Goal: Task Accomplishment & Management: Manage account settings

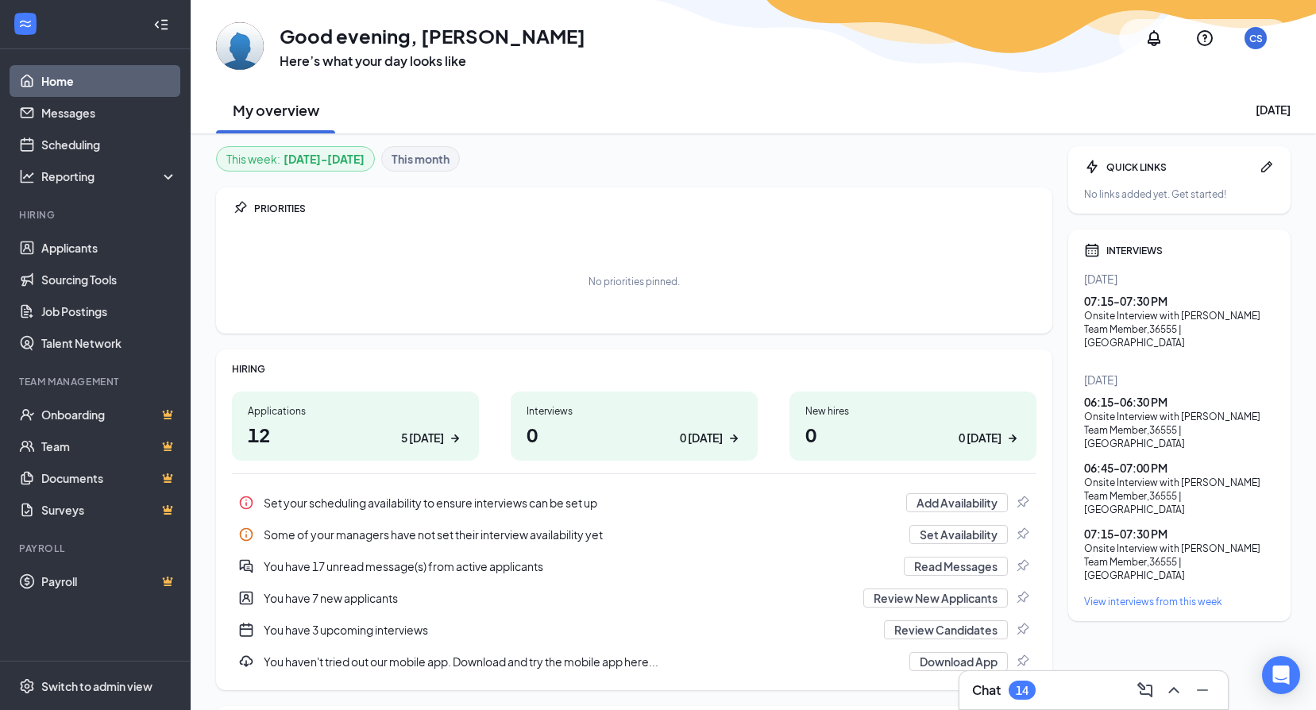
click at [369, 429] on h1 "12 5 today" at bounding box center [355, 434] width 215 height 27
click at [1009, 703] on div "Chat 15" at bounding box center [1094, 690] width 269 height 38
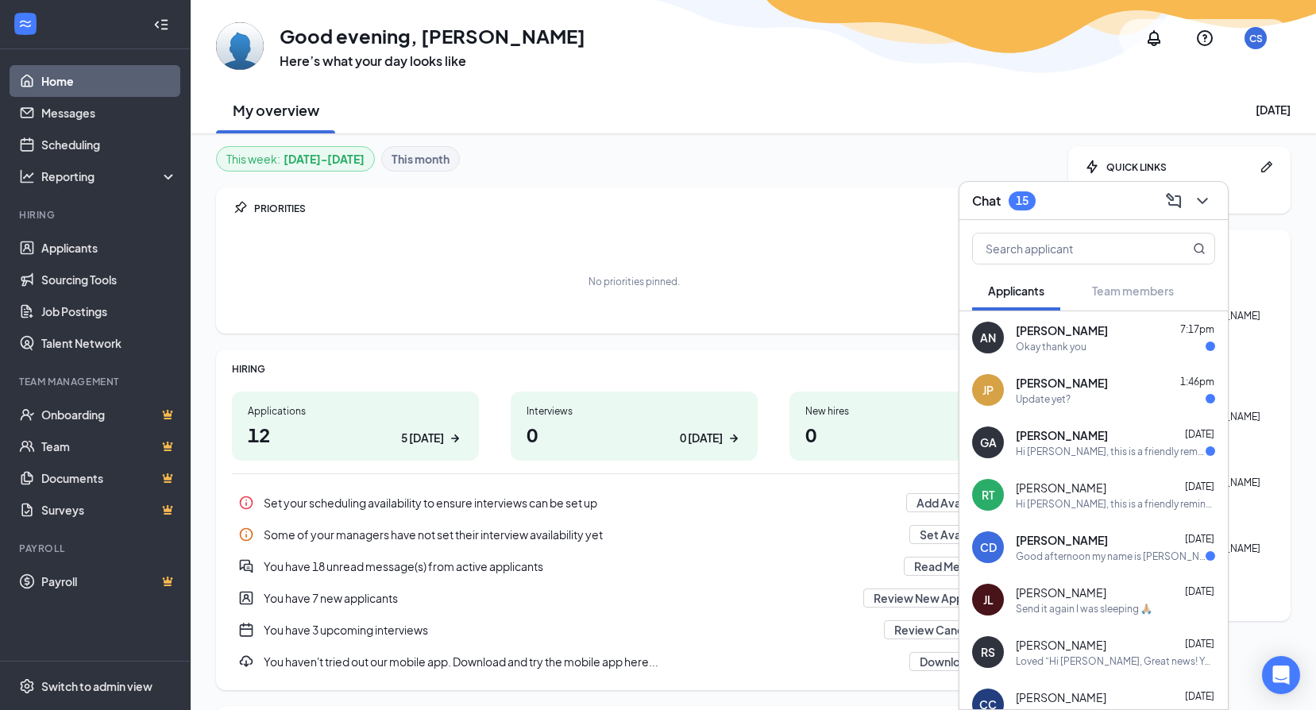
click at [1132, 566] on div "CD Christopher Davila Aug 22 Good afternoon my name is Chris I would like to kn…" at bounding box center [1094, 547] width 269 height 52
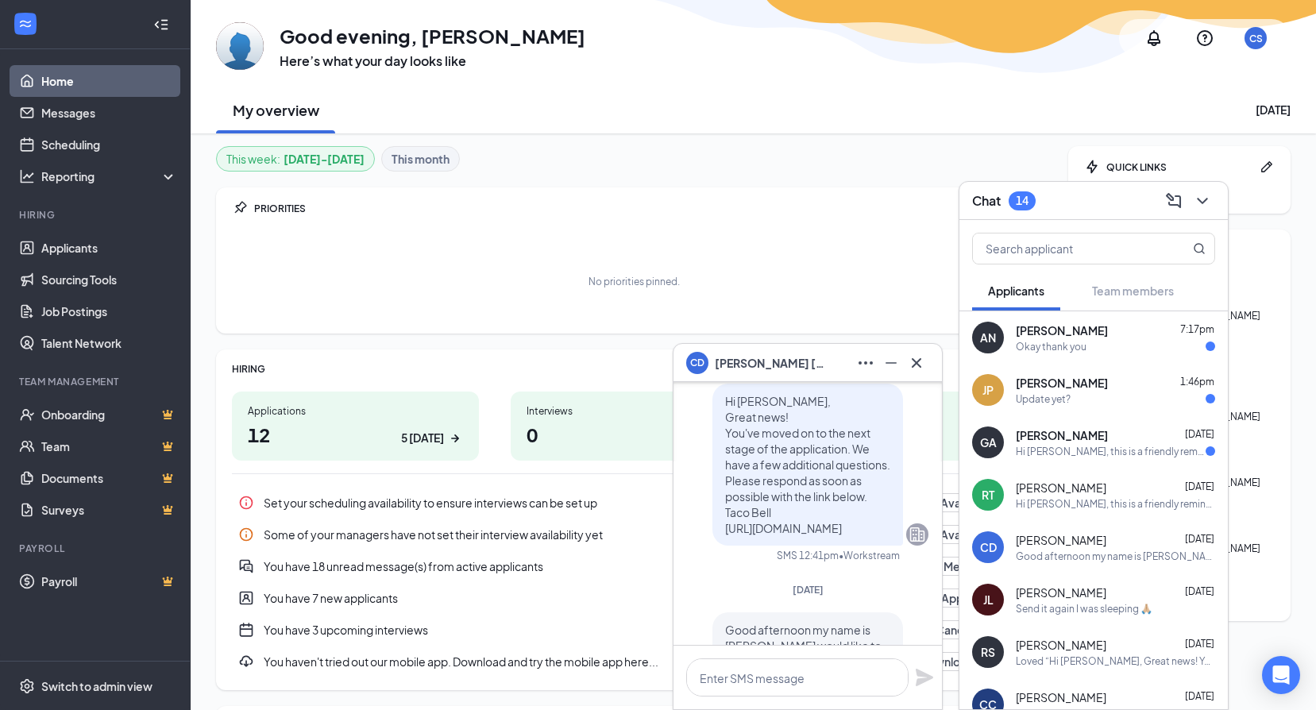
scroll to position [-159, 0]
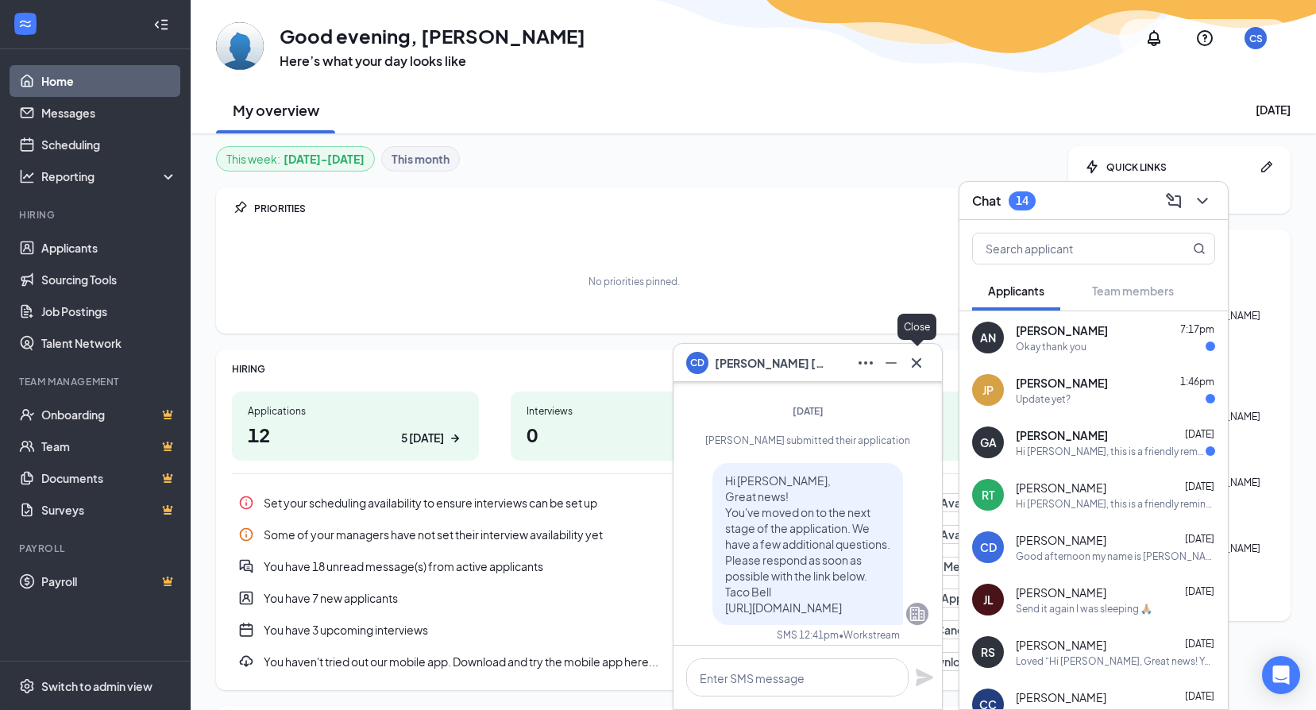
click at [913, 367] on icon "Cross" at bounding box center [917, 362] width 10 height 10
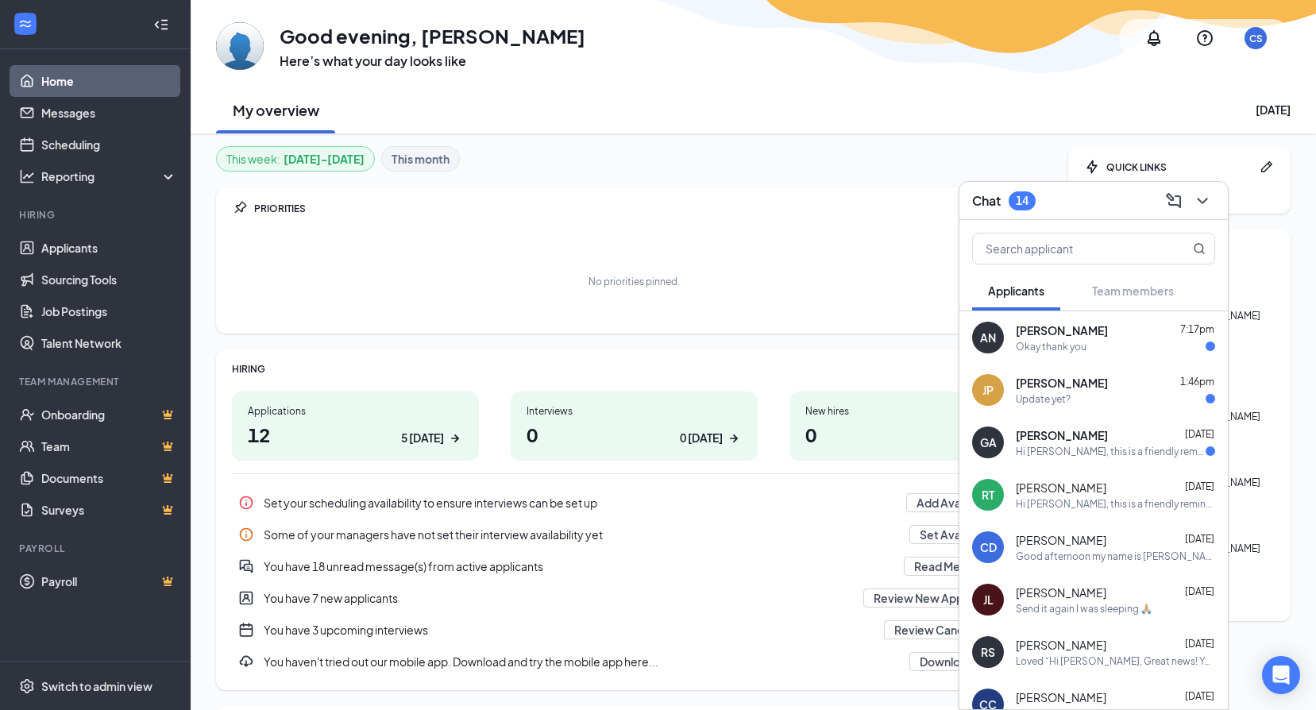
click at [1098, 345] on div "Okay thank you" at bounding box center [1115, 347] width 199 height 14
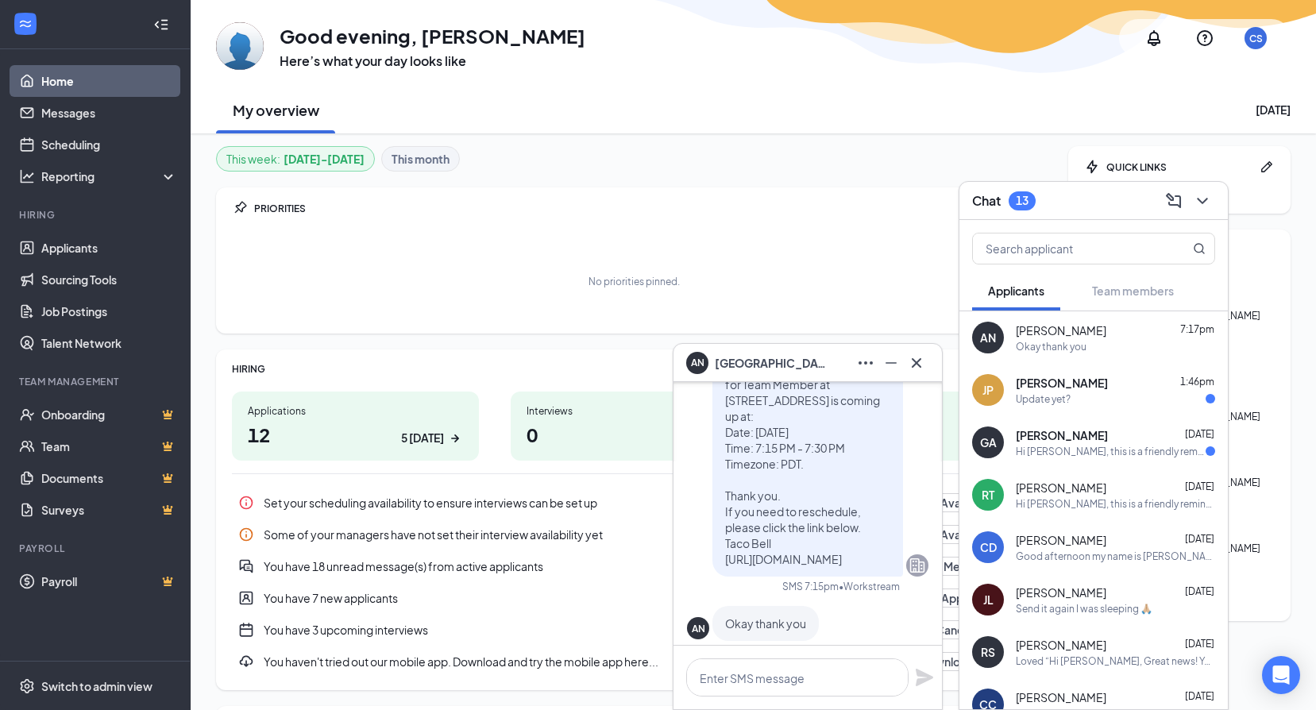
scroll to position [0, 0]
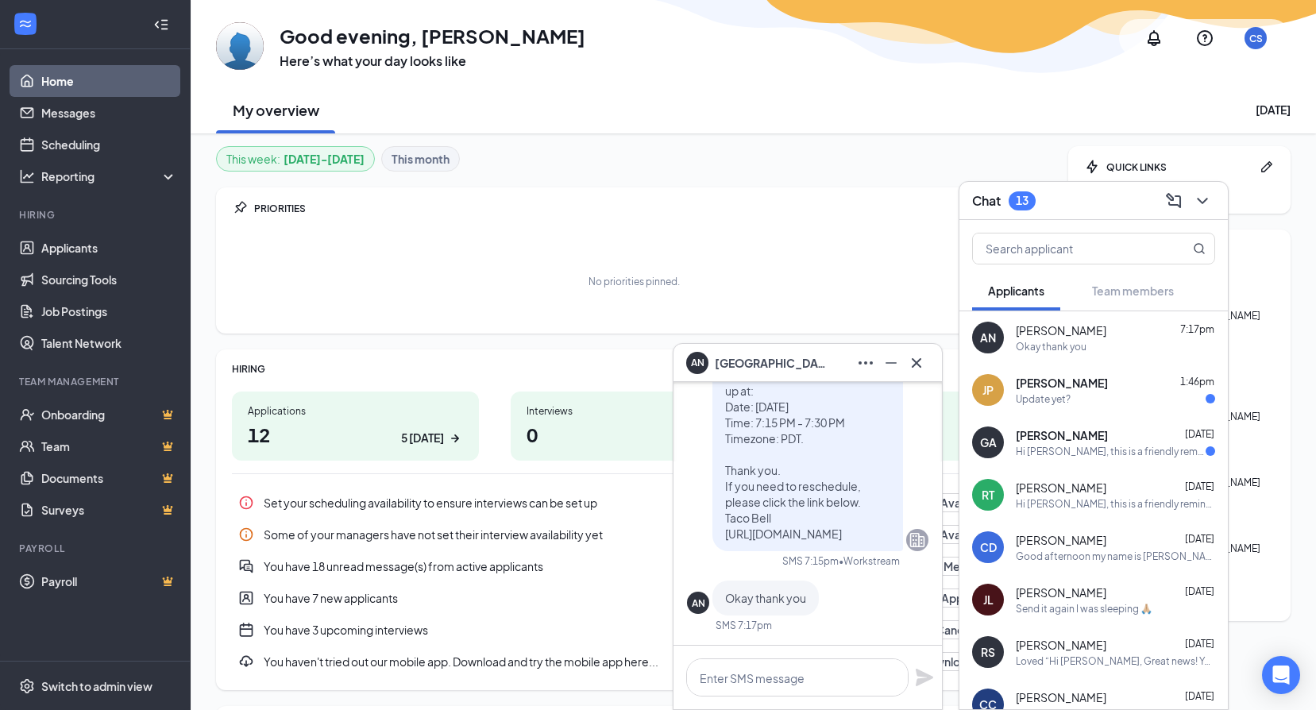
click at [1056, 400] on div "Update yet?" at bounding box center [1043, 399] width 55 height 14
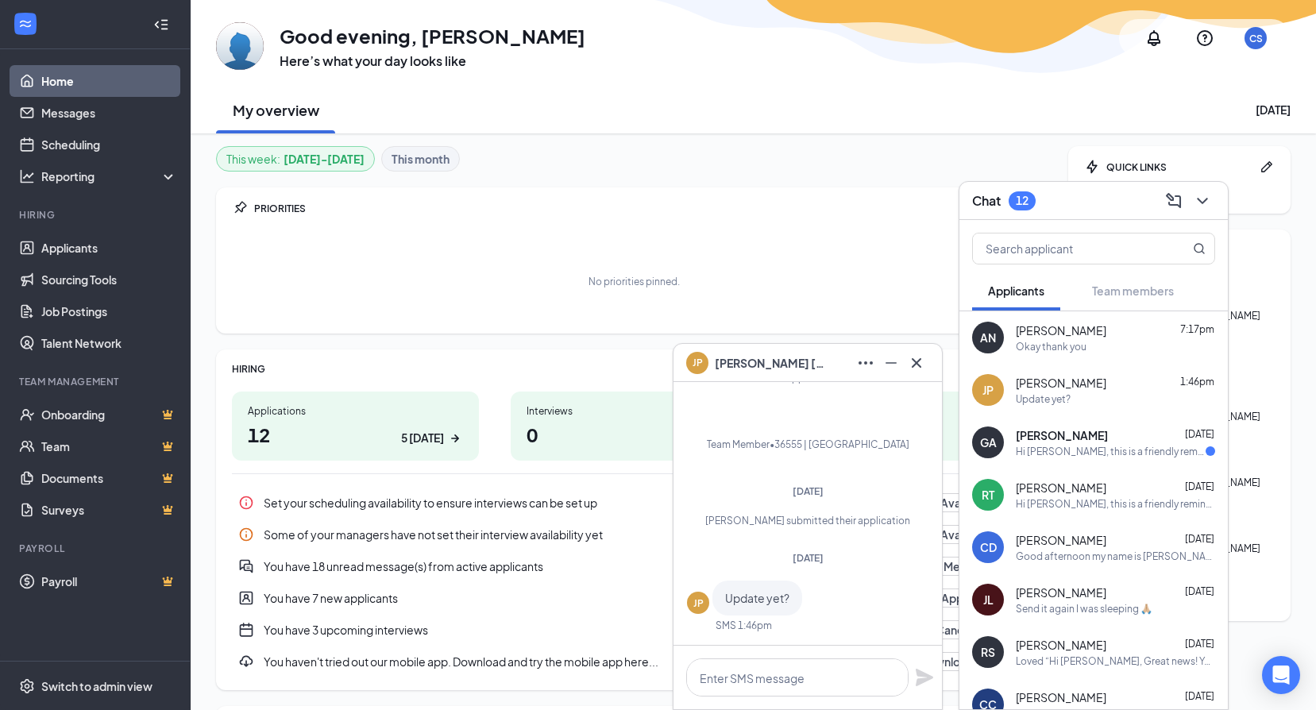
click at [1038, 448] on div "Hi [PERSON_NAME], this is a friendly reminder. Your meeting with [PERSON_NAME] …" at bounding box center [1111, 452] width 190 height 14
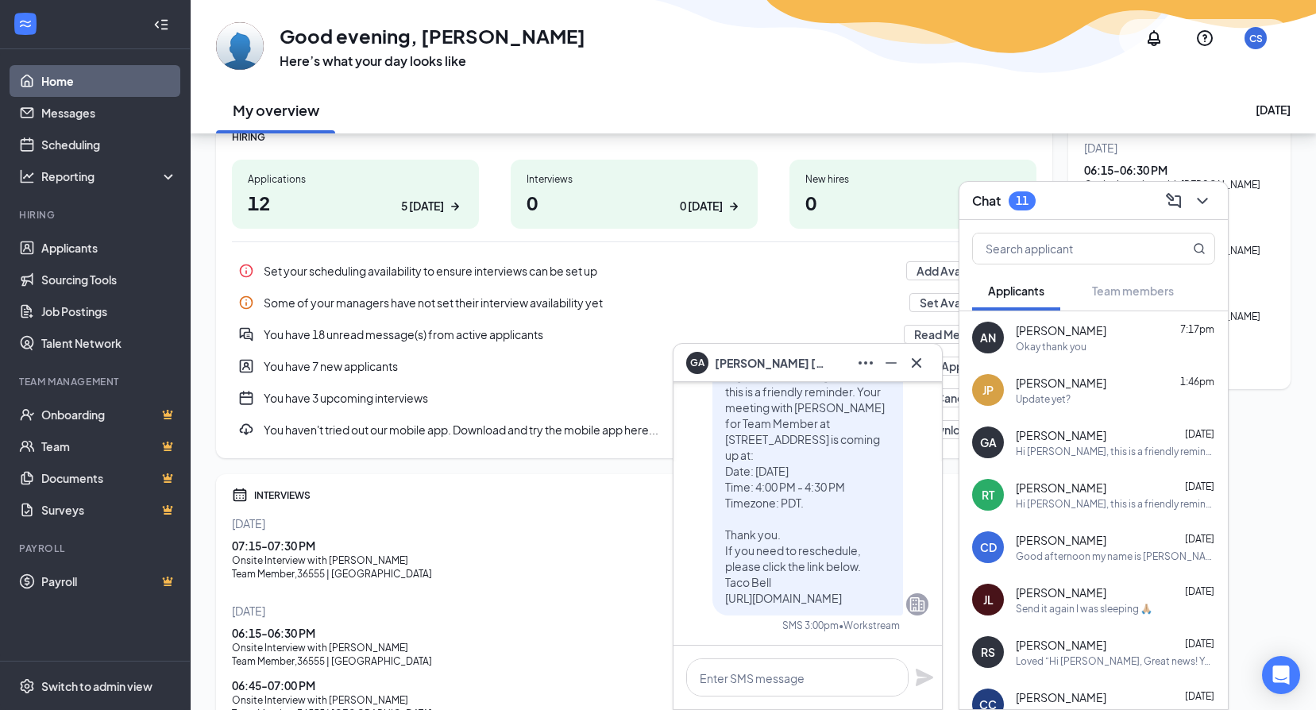
scroll to position [238, 0]
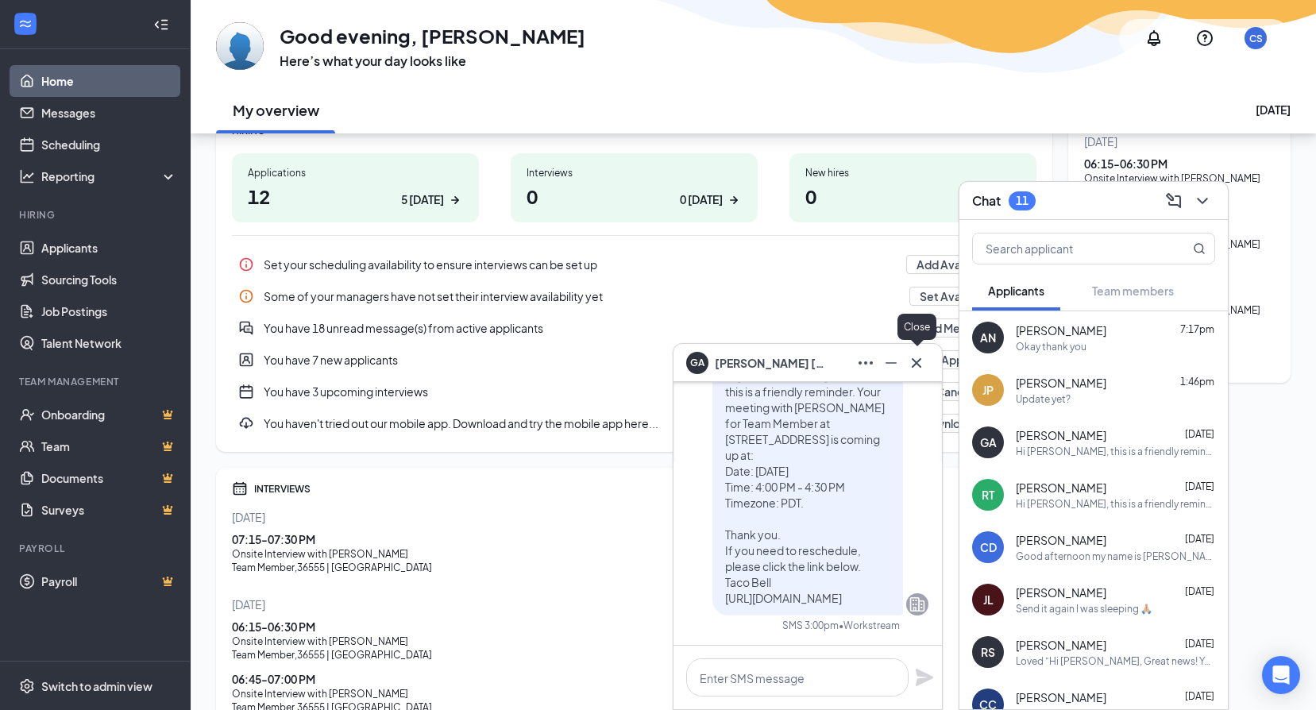
click at [924, 363] on icon "Cross" at bounding box center [916, 363] width 19 height 19
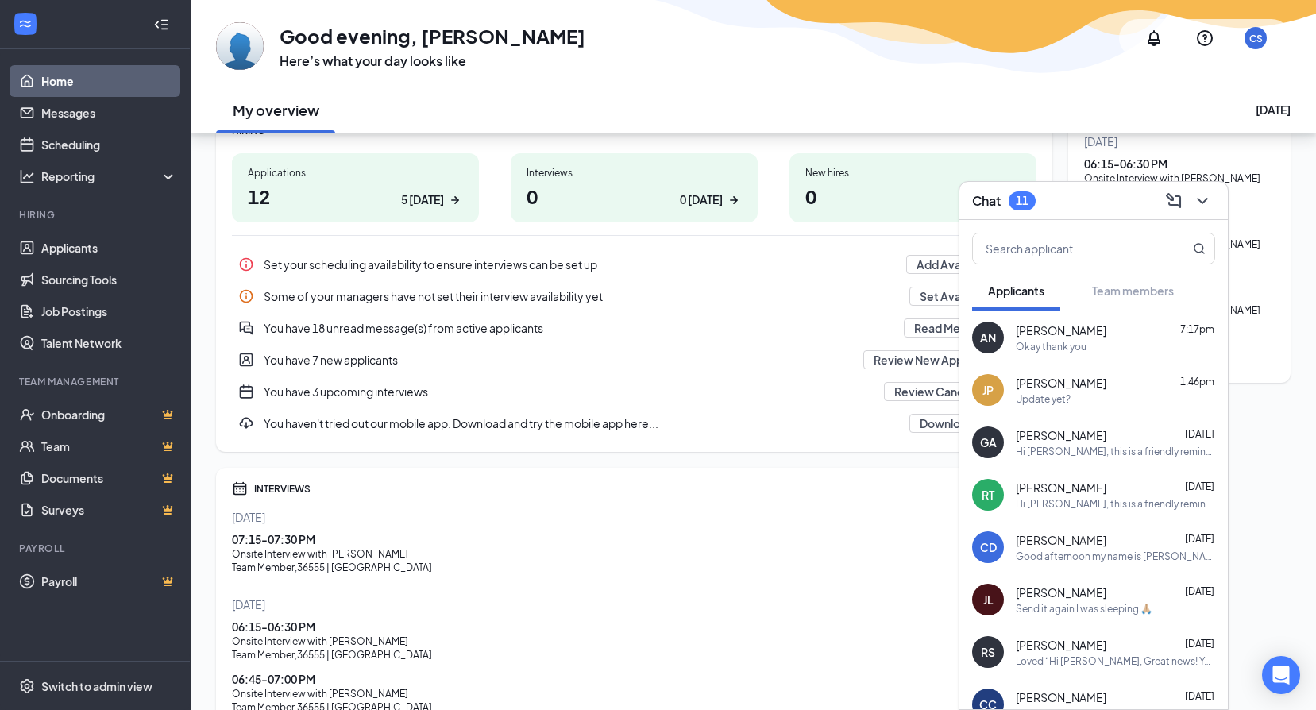
click at [1018, 202] on div "11" at bounding box center [1022, 201] width 13 height 14
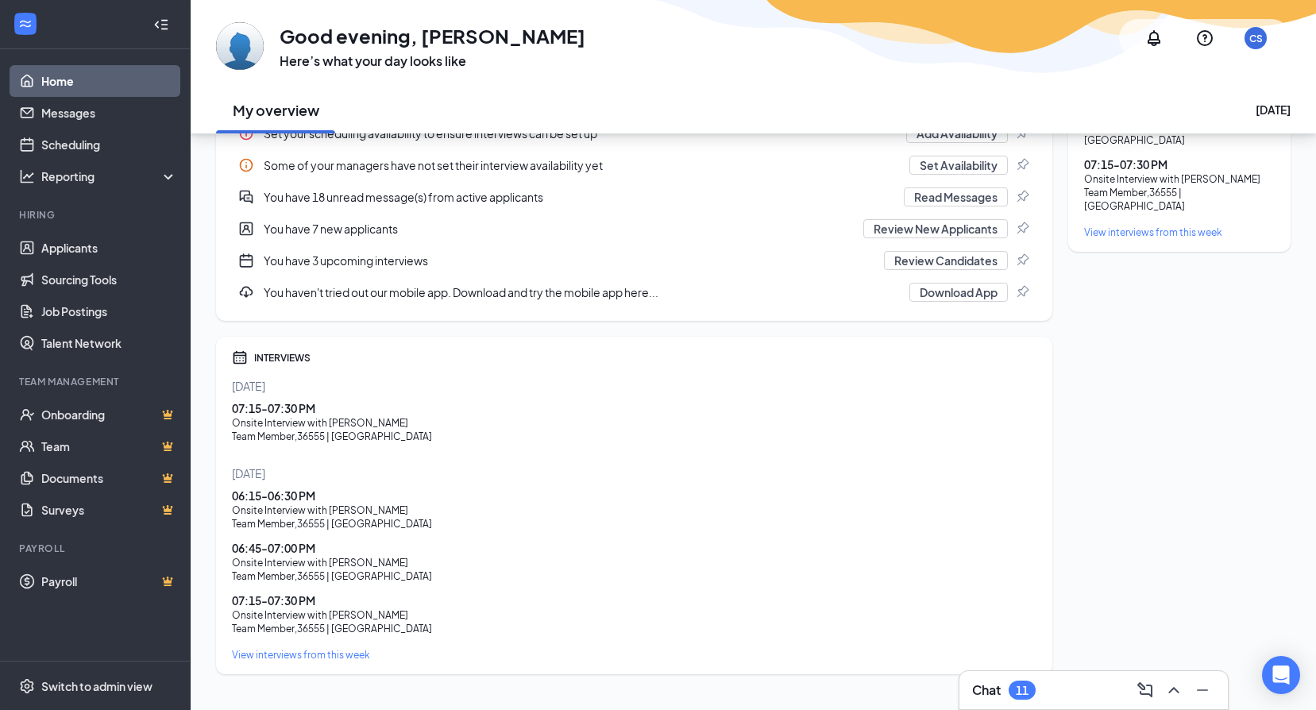
scroll to position [397, 0]
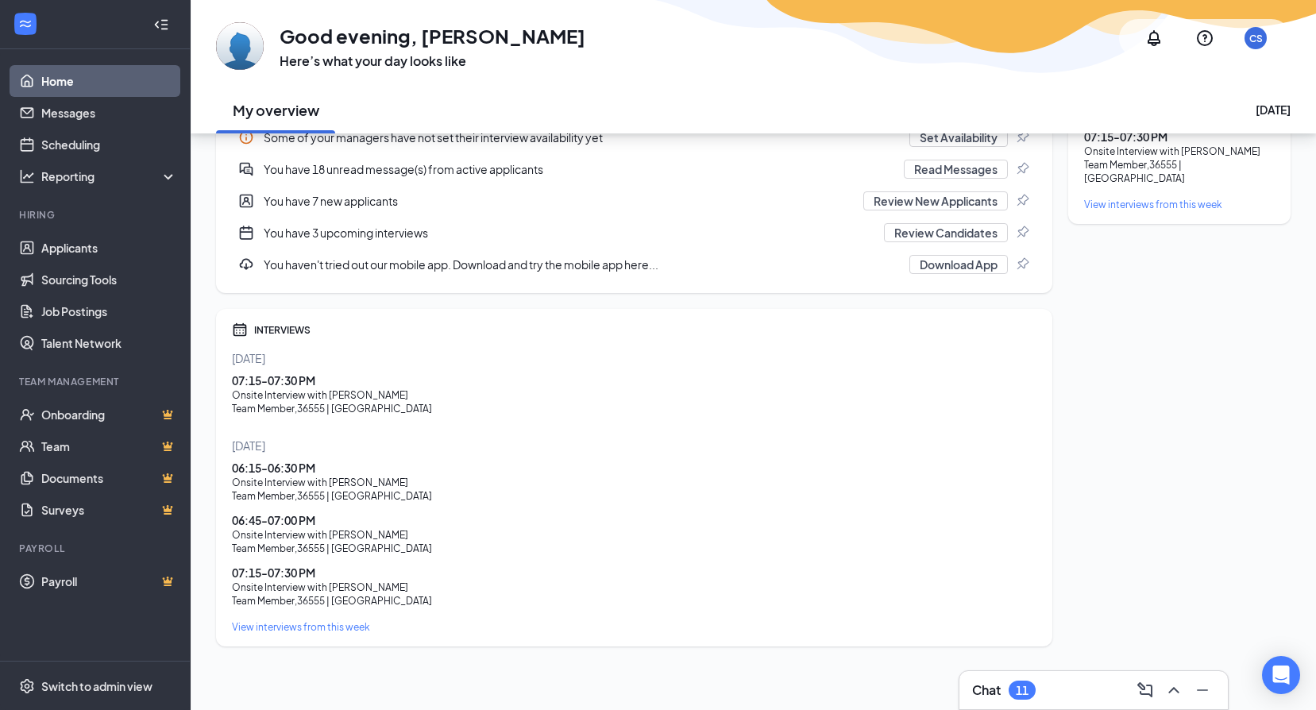
drag, startPoint x: 329, startPoint y: 479, endPoint x: 397, endPoint y: 481, distance: 68.4
click at [397, 481] on div "Onsite Interview with Liliana Jaramillo" at bounding box center [634, 483] width 805 height 14
drag, startPoint x: 397, startPoint y: 481, endPoint x: 439, endPoint y: 523, distance: 58.4
click at [439, 523] on div "06:45 - 07:00 PM" at bounding box center [634, 520] width 805 height 16
click at [312, 495] on div "Team Member , 36555 | Grand Terrace" at bounding box center [634, 496] width 805 height 14
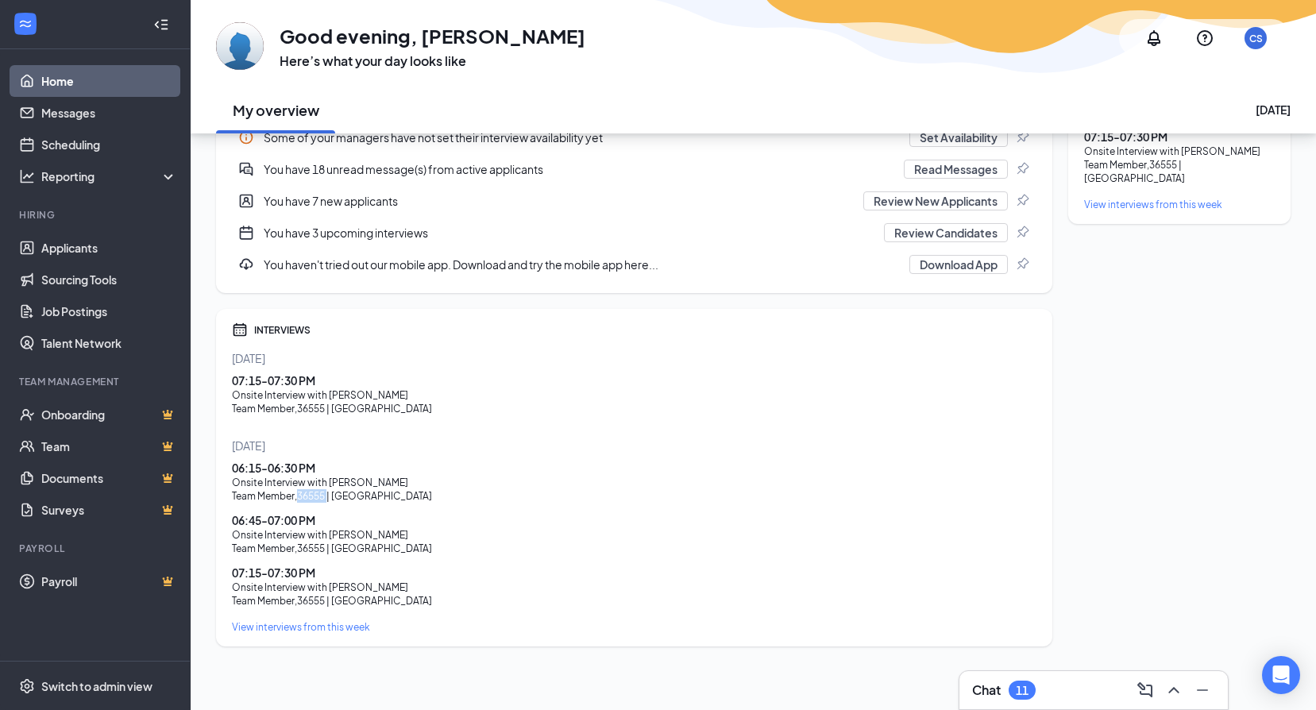
click at [312, 495] on div "Team Member , 36555 | Grand Terrace" at bounding box center [634, 496] width 805 height 14
drag, startPoint x: 312, startPoint y: 495, endPoint x: 611, endPoint y: 473, distance: 299.5
click at [611, 472] on div "06:15 - 06:30 PM" at bounding box center [634, 468] width 805 height 16
click at [662, 459] on div "Tomorrow 06:15 - 06:30 PM Onsite Interview with Liliana Jaramillo Team Member ,…" at bounding box center [634, 523] width 805 height 170
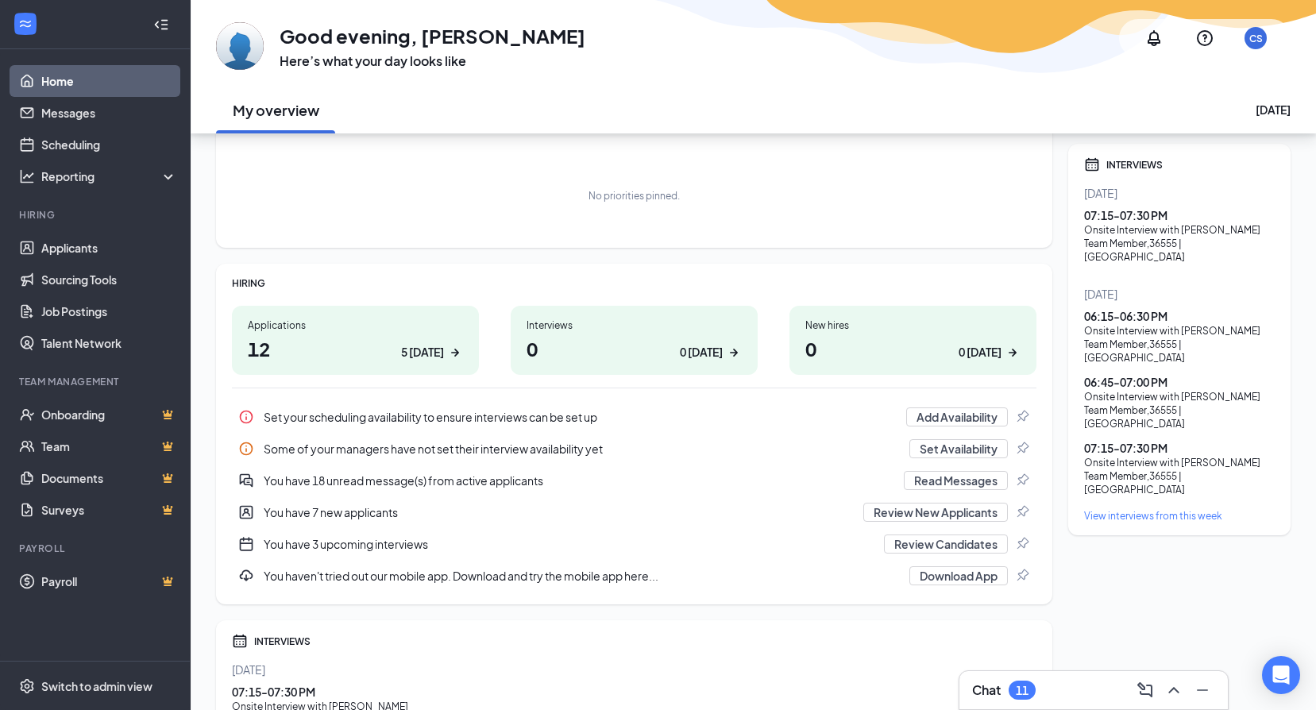
scroll to position [79, 0]
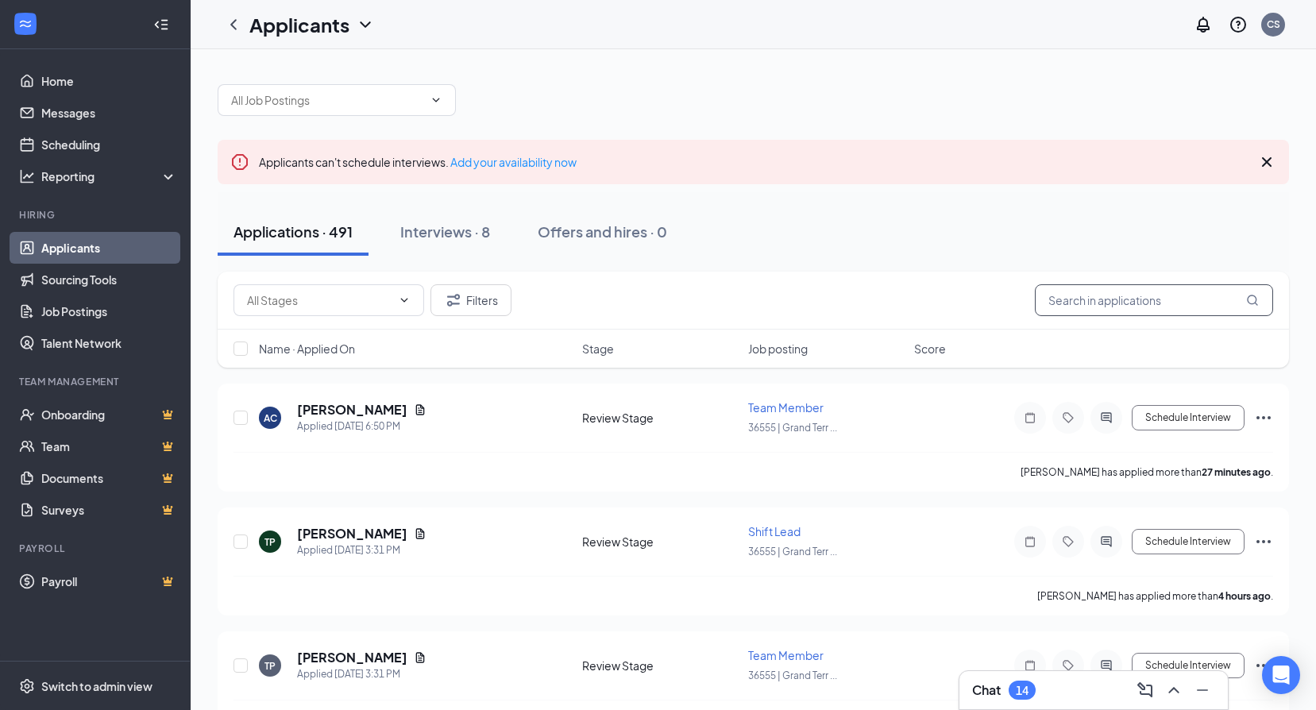
click at [1171, 313] on input "text" at bounding box center [1154, 300] width 238 height 32
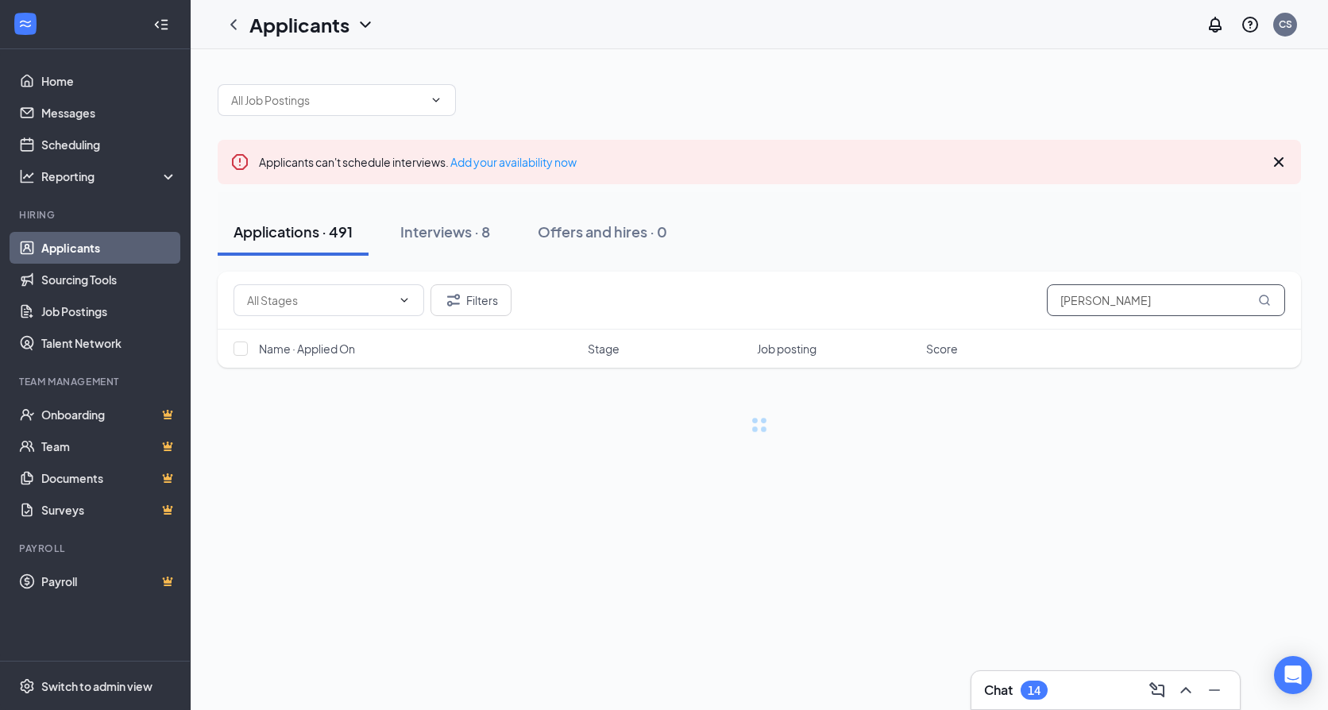
type input "gabriella"
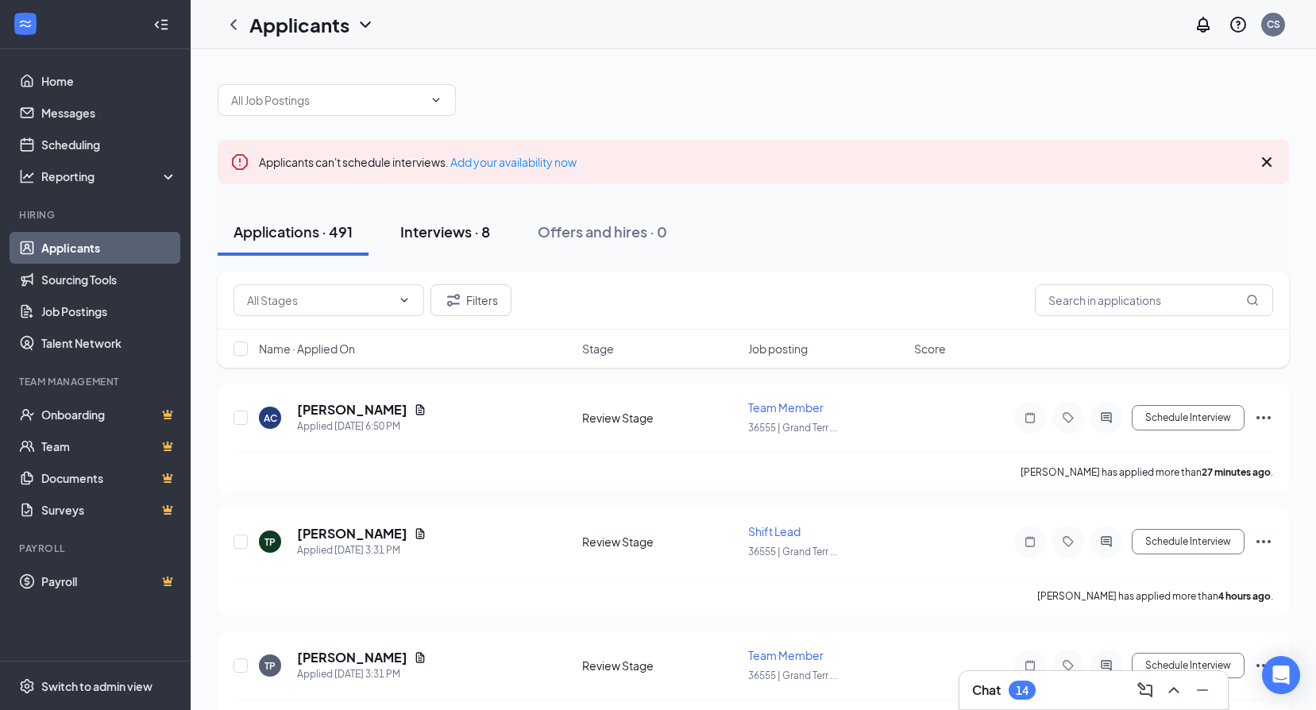
click at [410, 242] on button "Interviews · 8" at bounding box center [445, 232] width 122 height 48
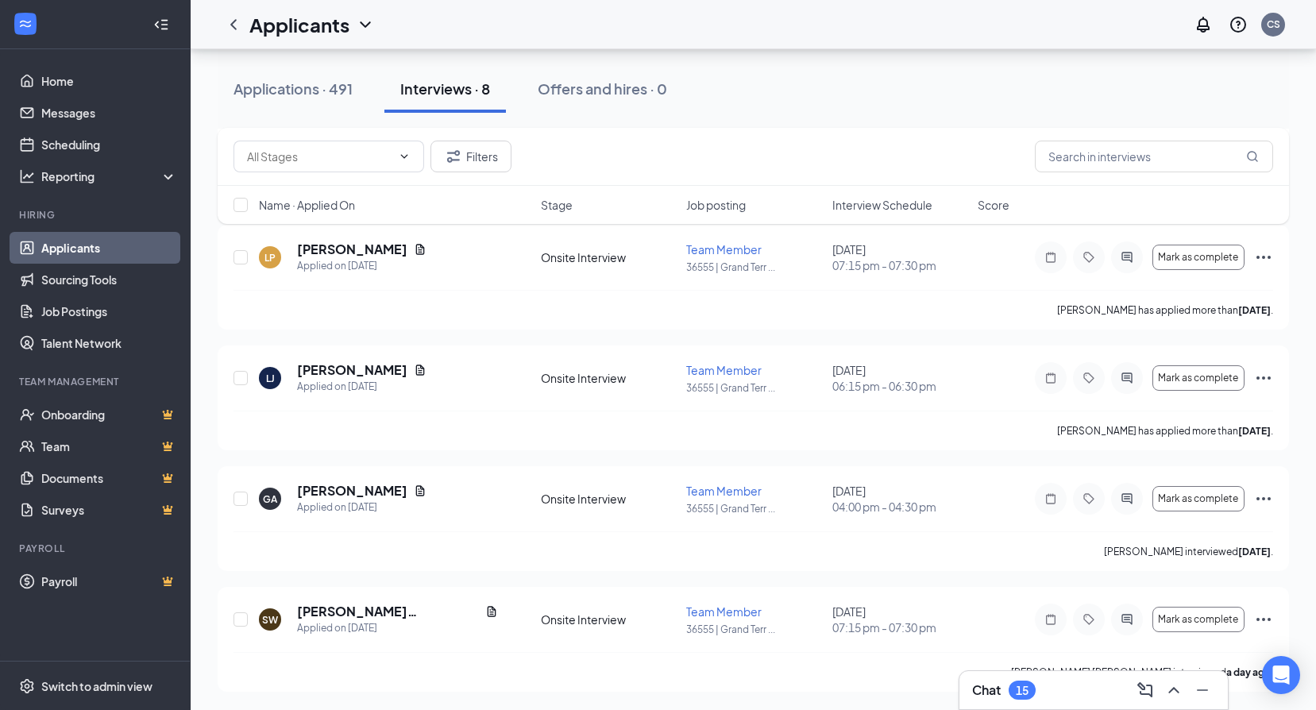
scroll to position [643, 0]
click at [311, 95] on div "Applications · 491" at bounding box center [293, 89] width 119 height 20
